Goal: Task Accomplishment & Management: Manage account settings

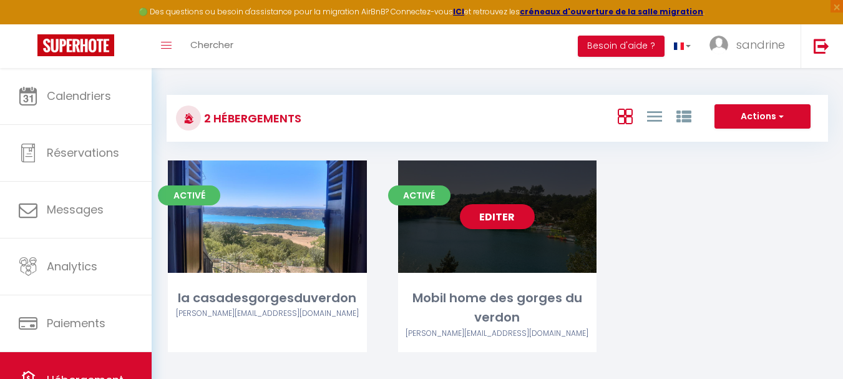
click at [517, 262] on div "Editer" at bounding box center [497, 216] width 199 height 112
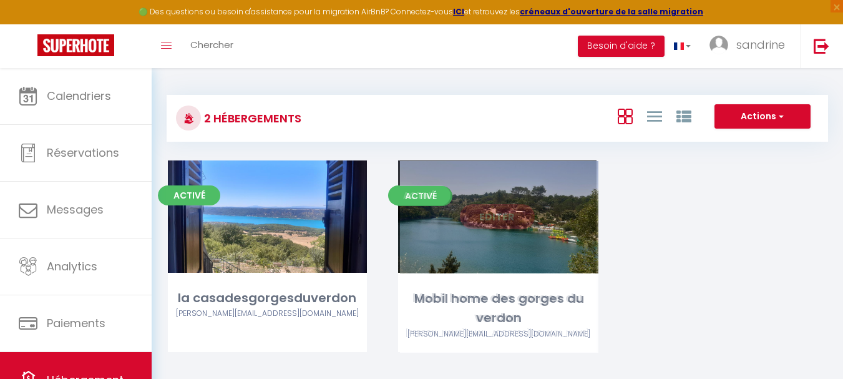
click at [521, 263] on div "Editer" at bounding box center [497, 216] width 199 height 112
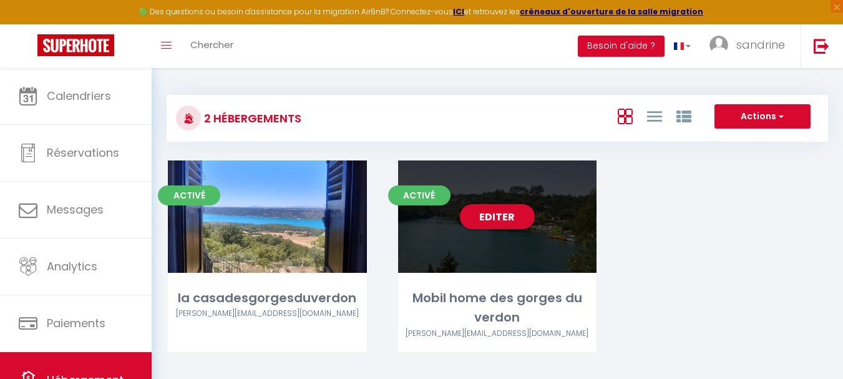
click at [517, 264] on div "Editer" at bounding box center [497, 216] width 199 height 112
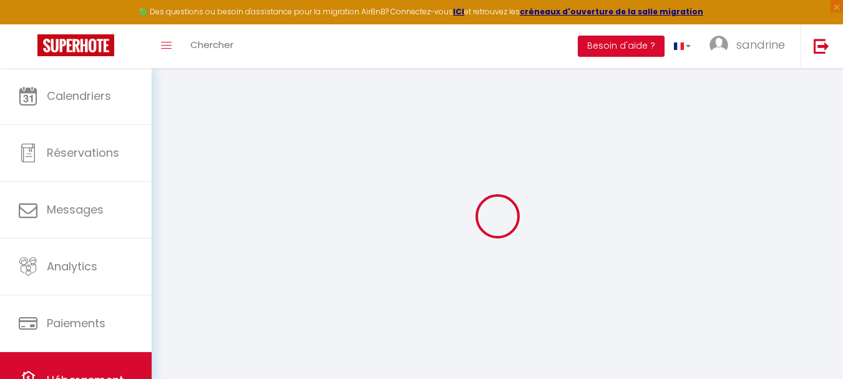
select select "bungalow"
select select
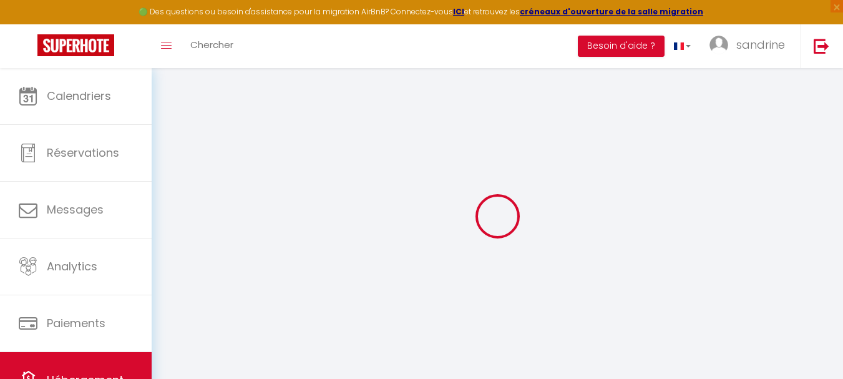
select select
checkbox input "false"
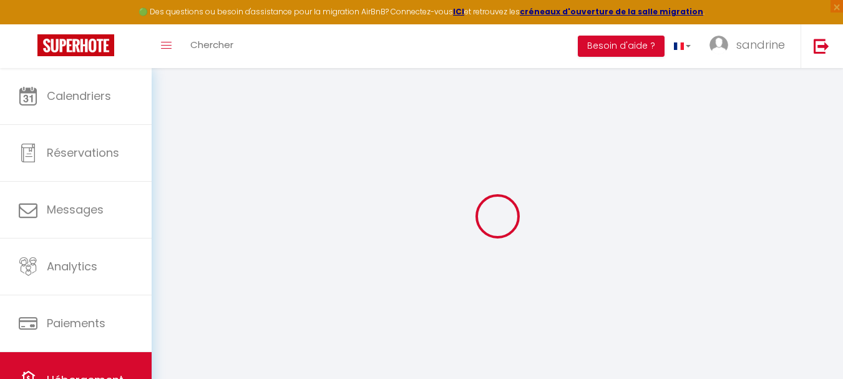
checkbox input "false"
select select
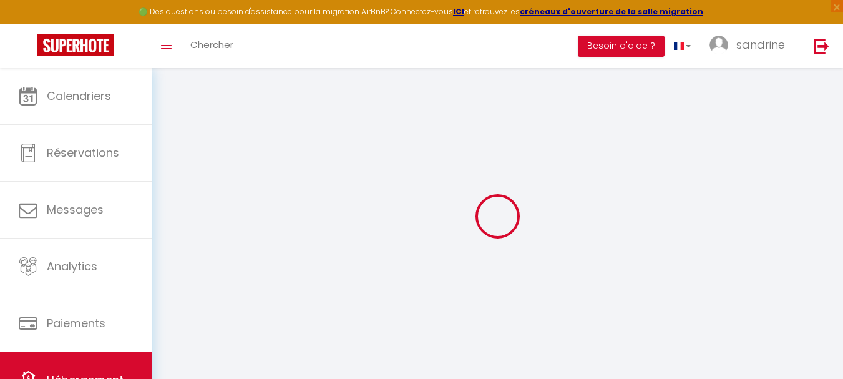
select select
checkbox input "false"
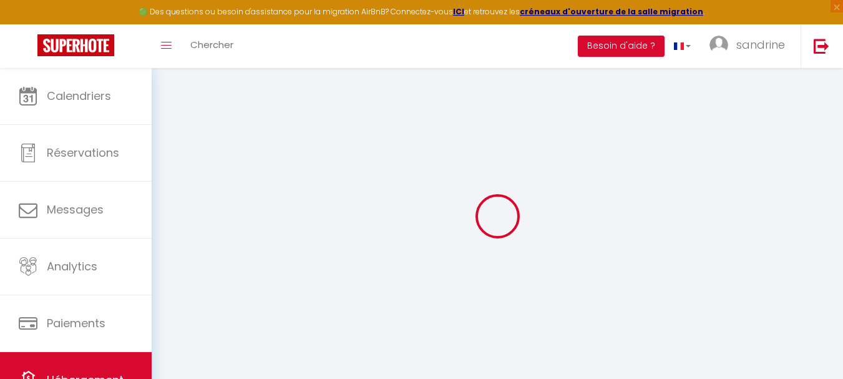
checkbox input "false"
select select
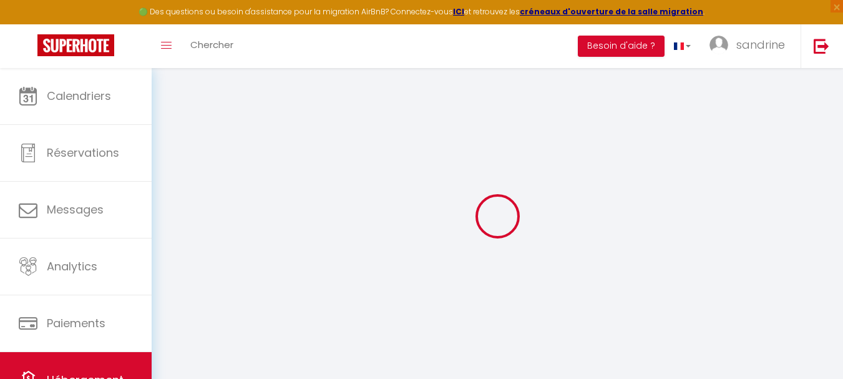
select select
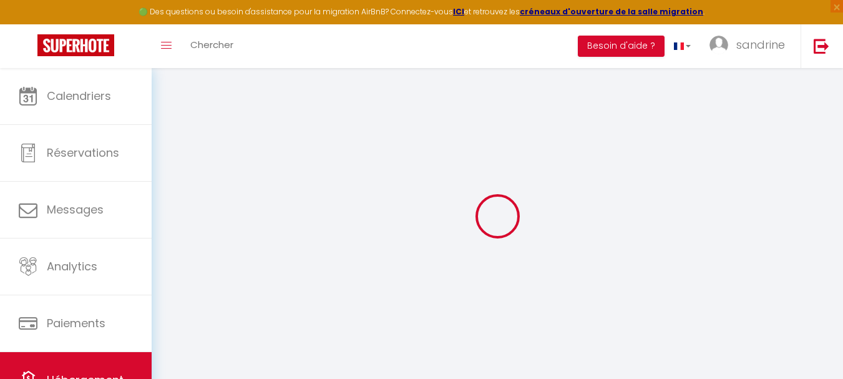
checkbox input "false"
select select
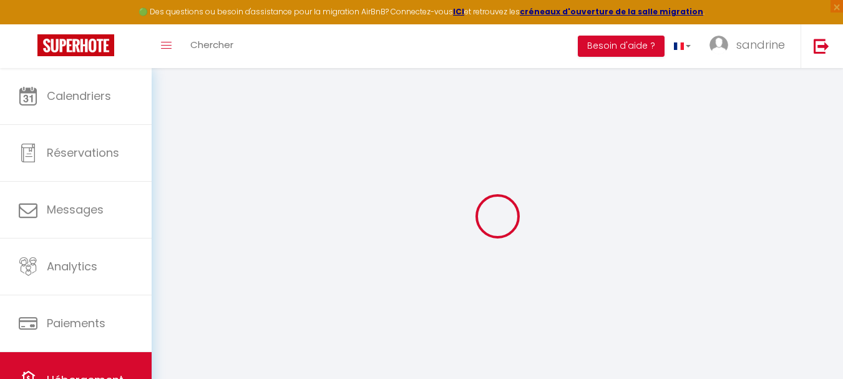
checkbox input "false"
select select "16:00"
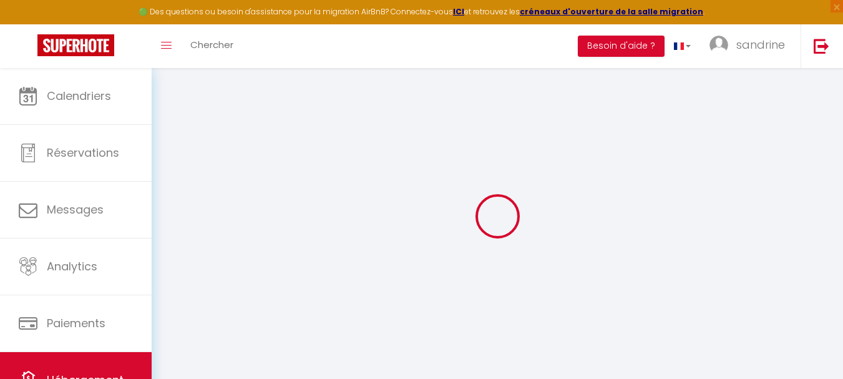
select select "18:00"
select select "10:00"
select select "60"
select select "120"
select select "11:00"
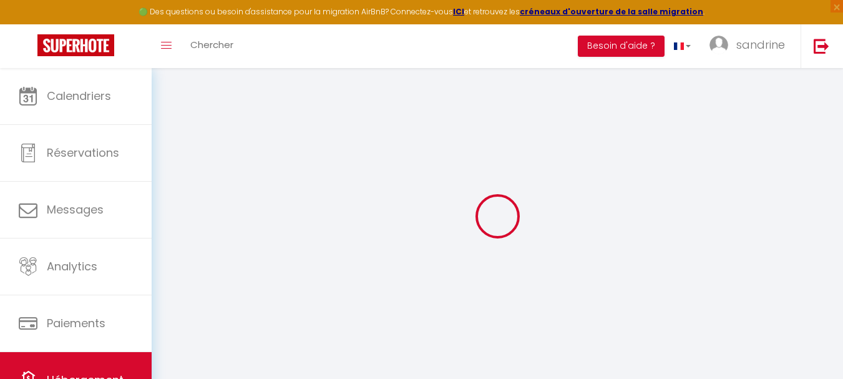
select select
checkbox input "false"
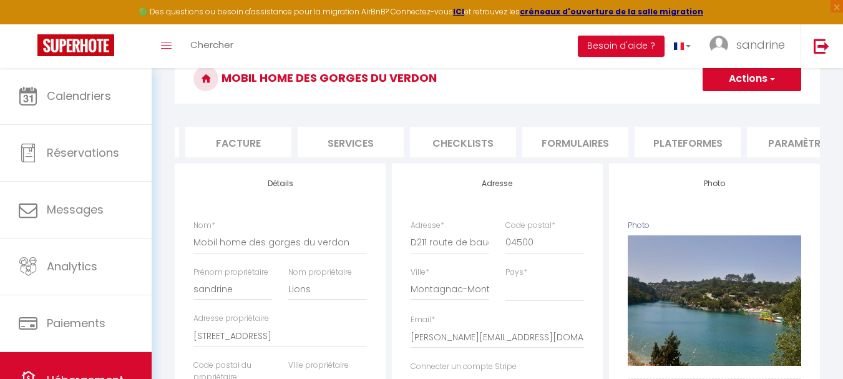
scroll to position [0, 250]
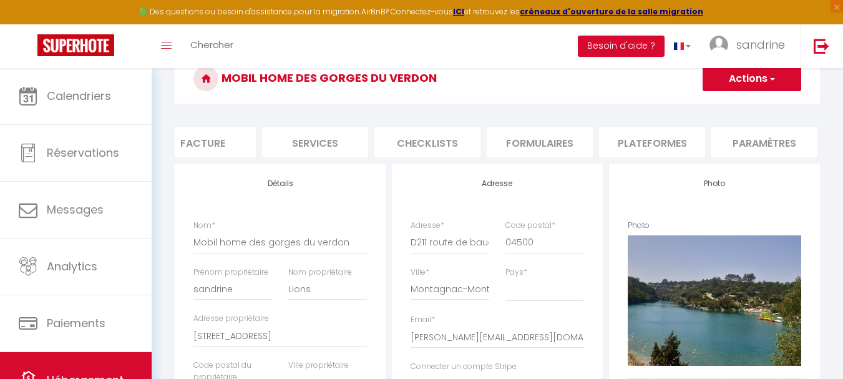
click at [773, 147] on li "Paramètres" at bounding box center [765, 142] width 106 height 31
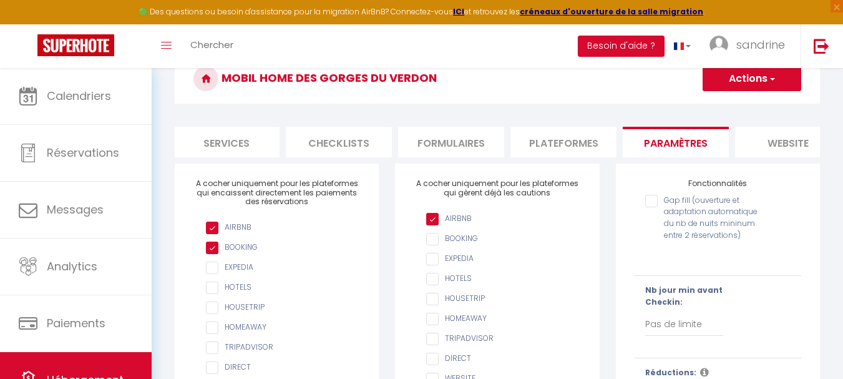
scroll to position [0, 350]
click at [800, 145] on li "website" at bounding box center [777, 142] width 106 height 31
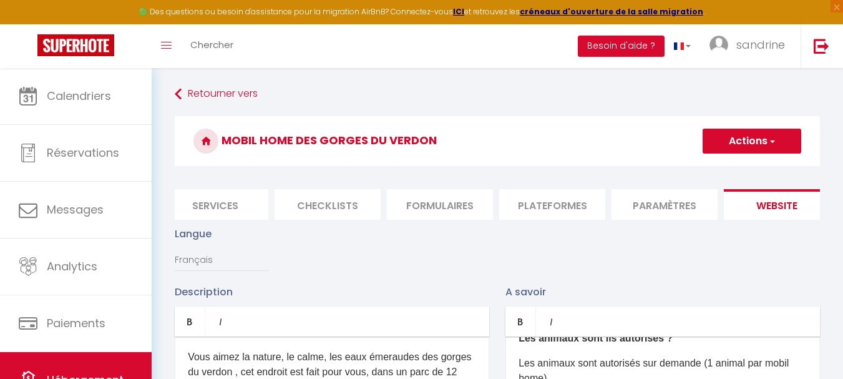
click at [730, 145] on button "Actions" at bounding box center [752, 141] width 99 height 25
click at [729, 170] on input "Enregistrer" at bounding box center [738, 168] width 46 height 12
checkbox input "true"
checkbox input "false"
checkbox input "true"
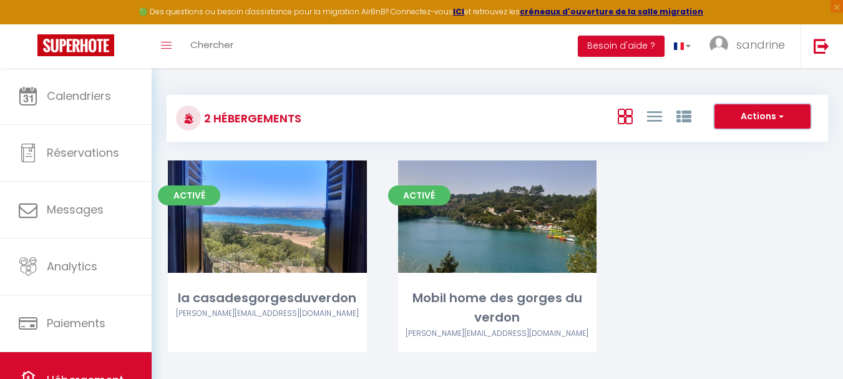
click at [759, 119] on button "Actions" at bounding box center [763, 116] width 96 height 25
click at [750, 200] on div "Activé Editer la casadesgorgesduverdon [PERSON_NAME][EMAIL_ADDRESS][DOMAIN_NAME…" at bounding box center [497, 271] width 691 height 223
click at [742, 55] on link "sandrine" at bounding box center [751, 46] width 101 height 44
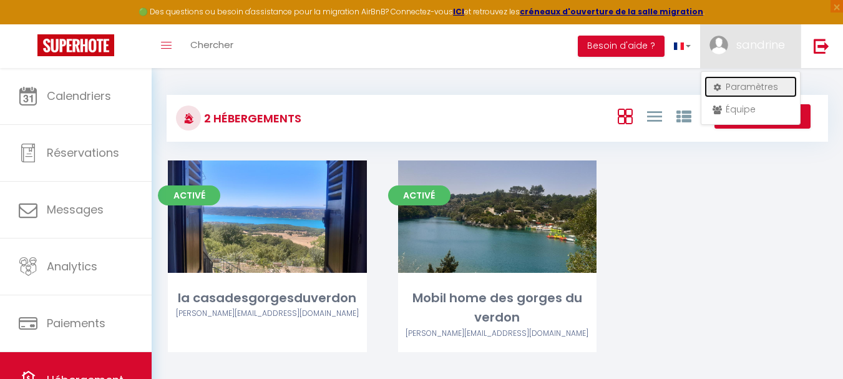
click at [742, 91] on link "Paramètres" at bounding box center [751, 86] width 92 height 21
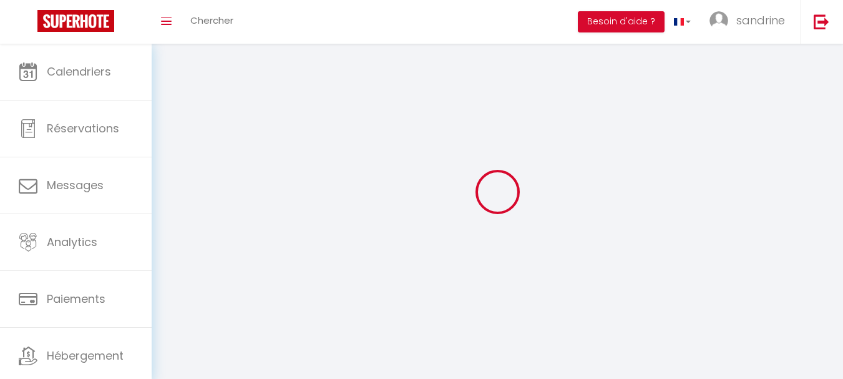
type input "sandrine"
type input "lions"
type input "[PHONE_NUMBER]"
type input "[STREET_ADDRESS]"
type input "83630"
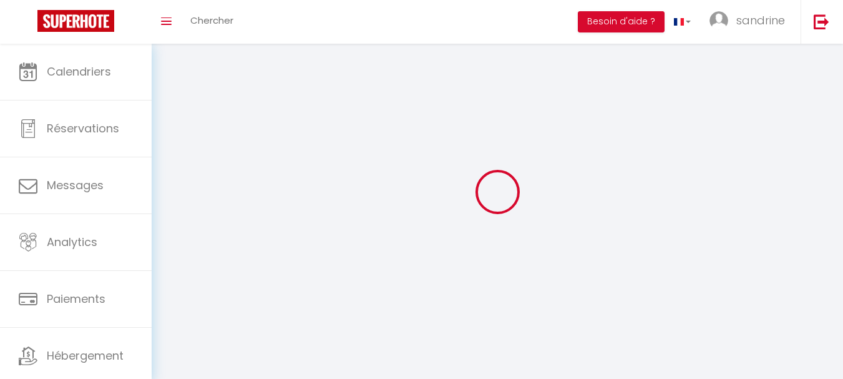
type input "Aiguines"
type input "krFjLhoTOAHhjgX6yDaDEIUzp"
type input "dxMa5R9nXGpv9NhdOKYZU9jTi"
select select "28"
type input "krFjLhoTOAHhjgX6yDaDEIUzp"
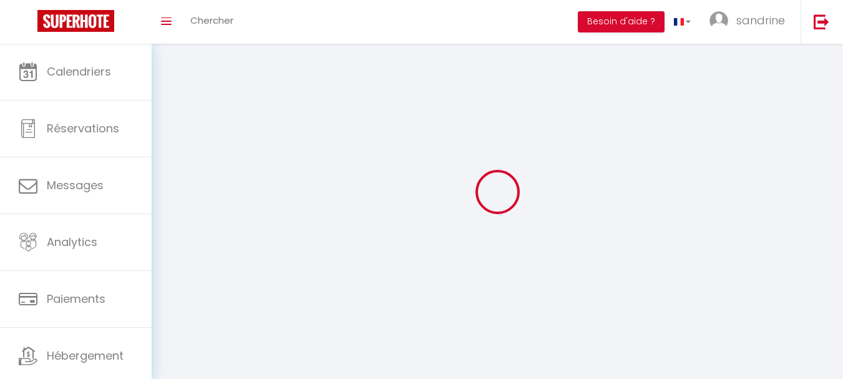
type input "dxMa5R9nXGpv9NhdOKYZU9jTi"
type input "[URL][DOMAIN_NAME]"
select select "fr"
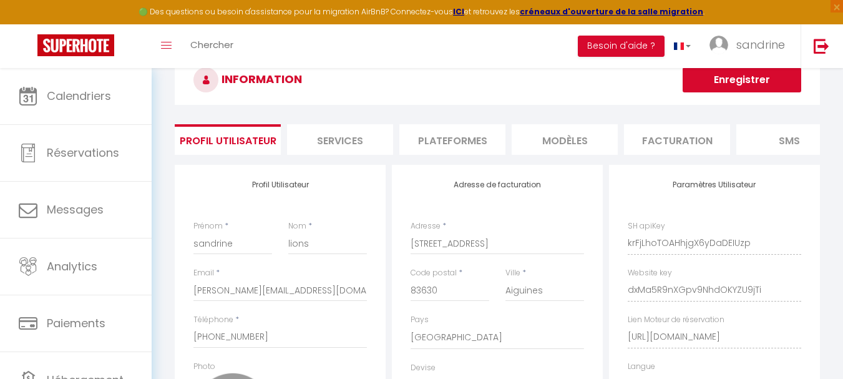
scroll to position [27, 0]
